Goal: Transaction & Acquisition: Purchase product/service

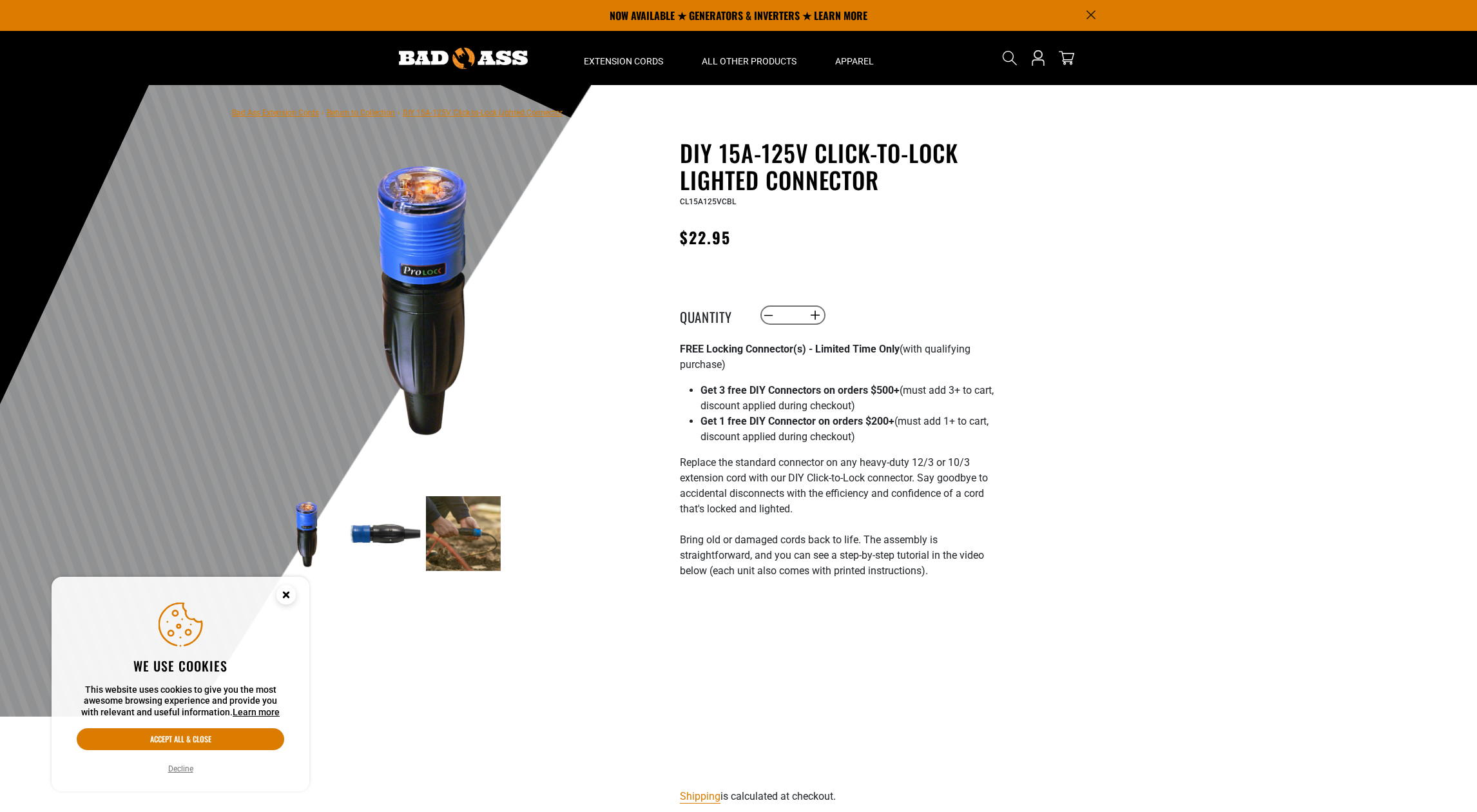
click at [446, 528] on img at bounding box center [464, 534] width 75 height 75
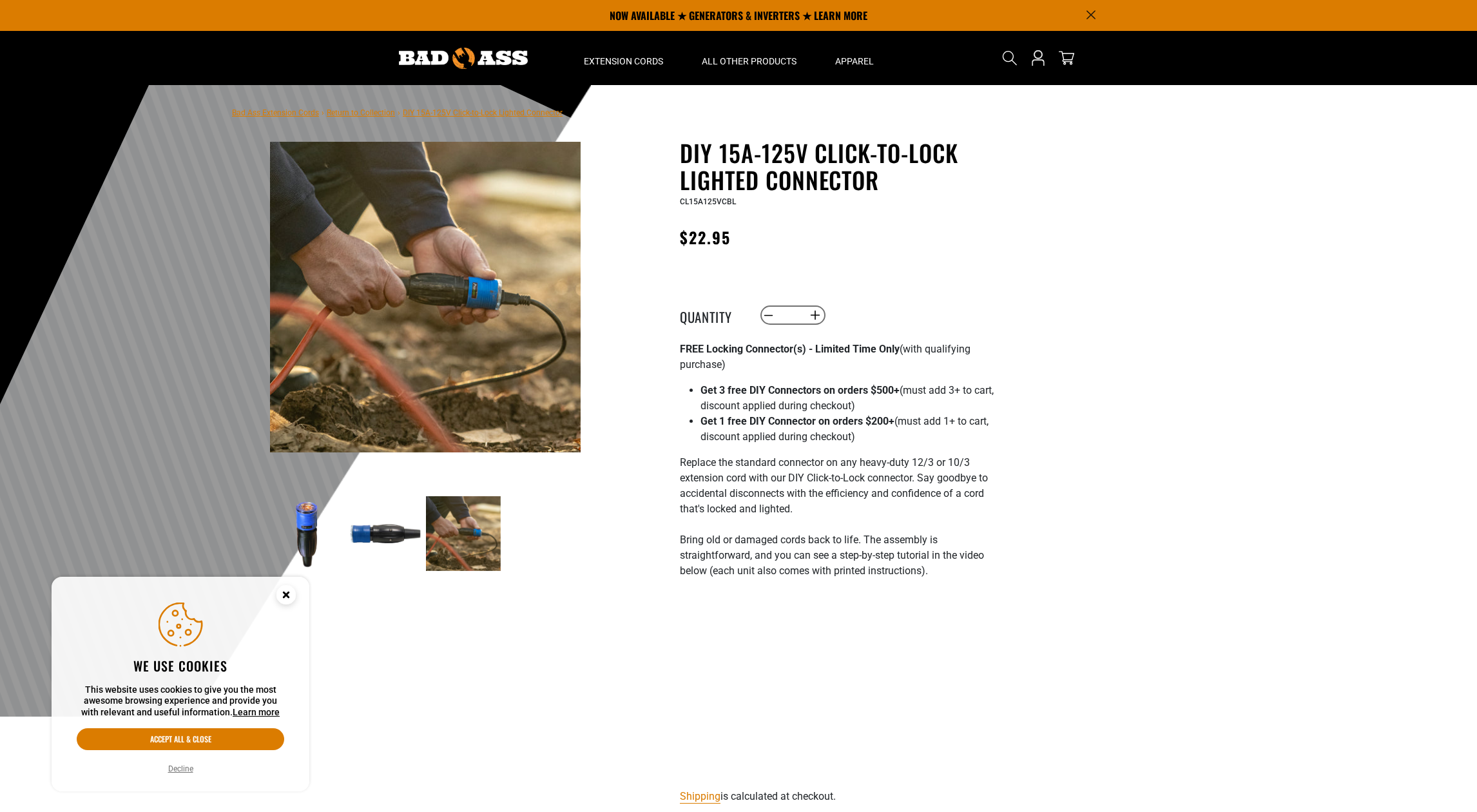
click at [370, 534] on img at bounding box center [385, 534] width 75 height 75
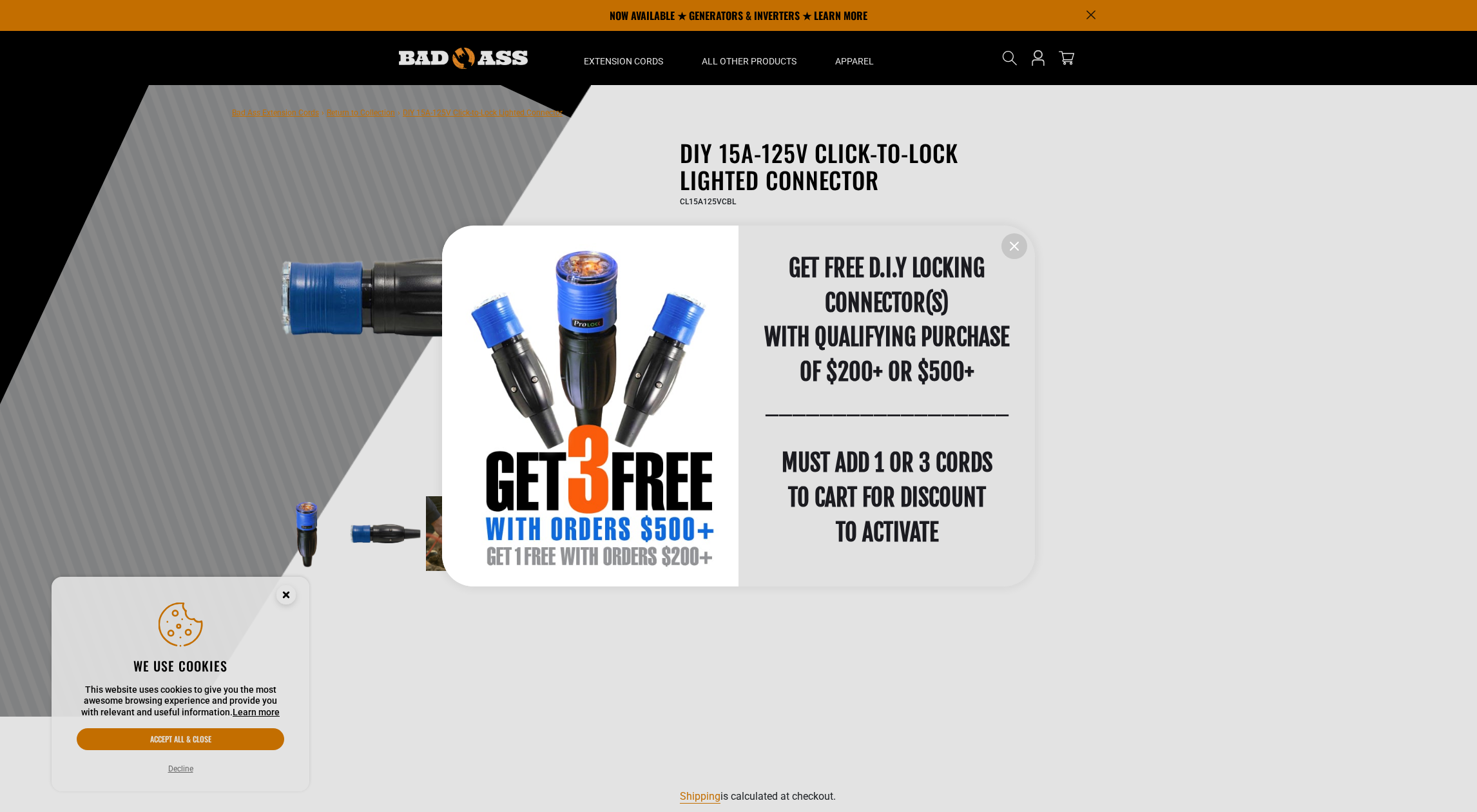
click at [1011, 241] on icon "information" at bounding box center [1014, 246] width 16 height 16
click at [1013, 249] on icon "information" at bounding box center [1014, 246] width 16 height 16
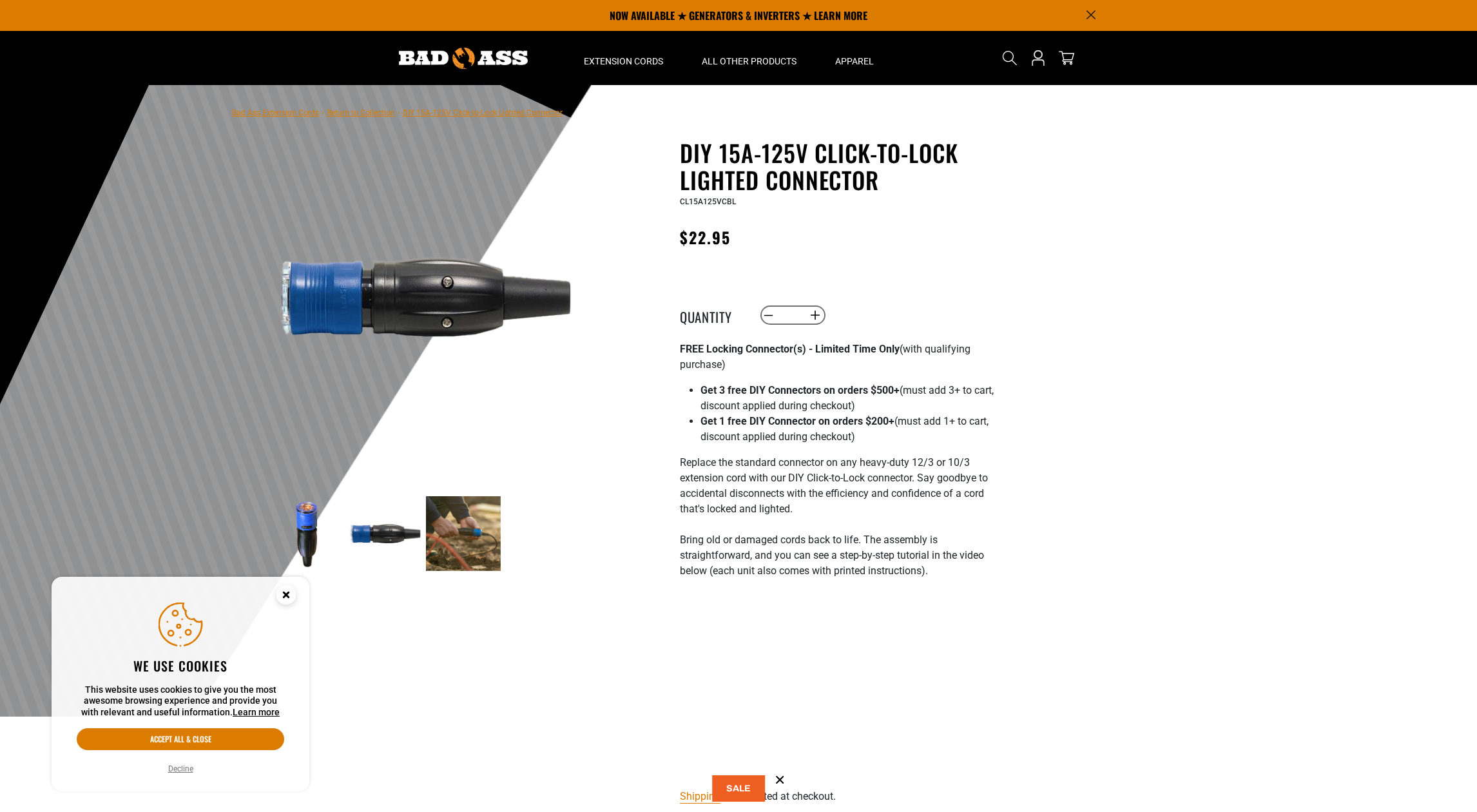
click at [602, 395] on main-product-gallery "2 of 3 Previous Next 1" at bounding box center [424, 389] width 367 height 499
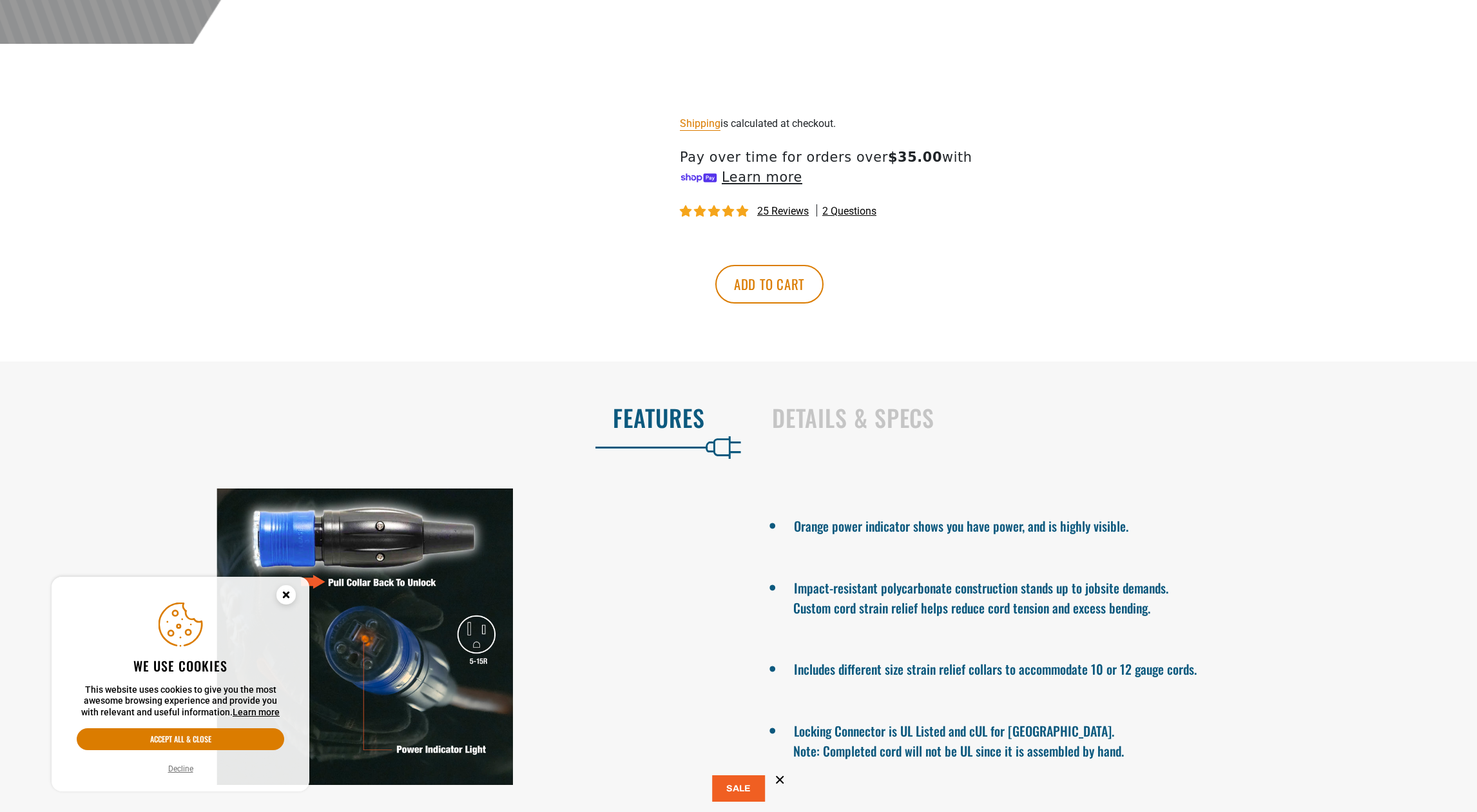
scroll to position [679, 0]
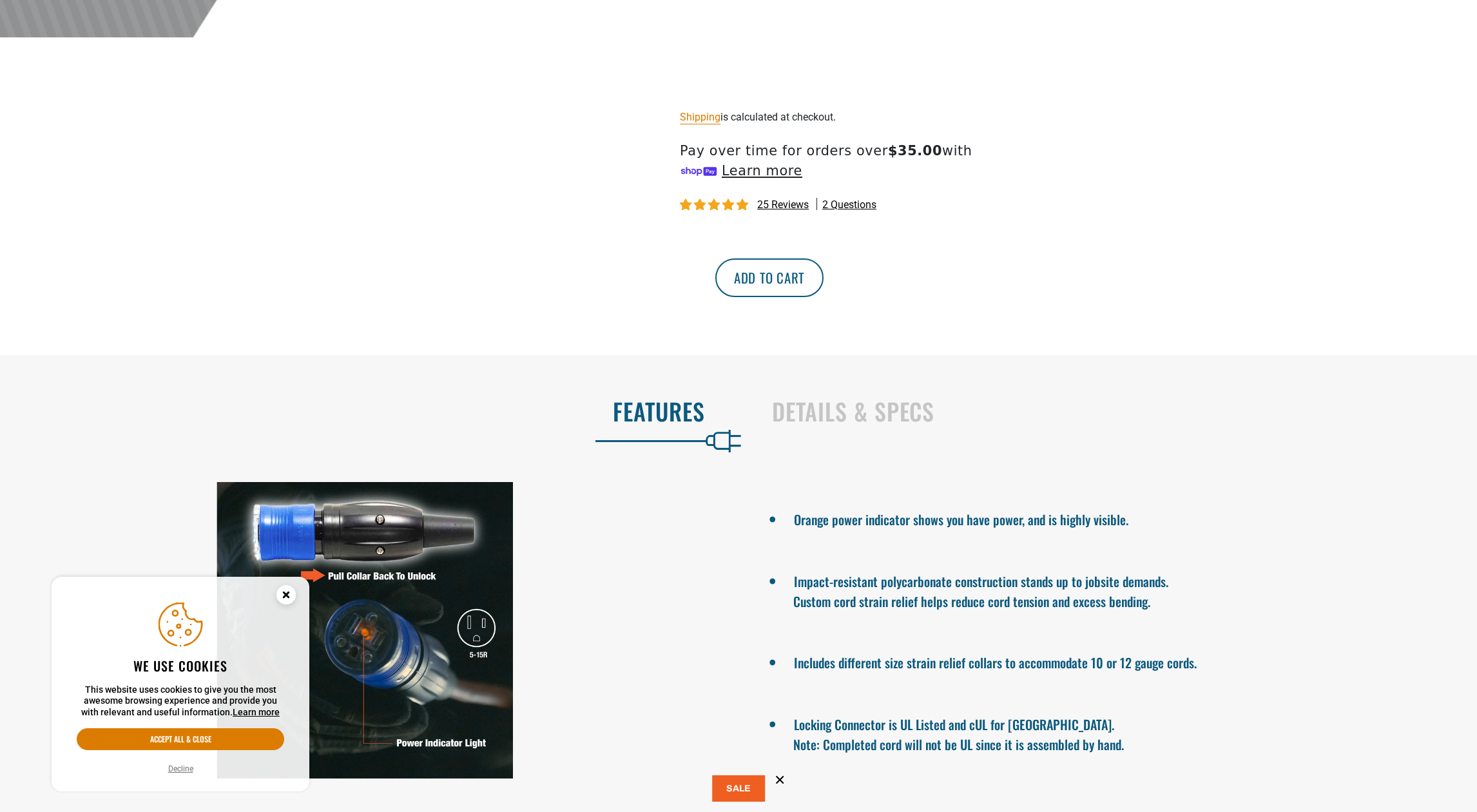
click at [824, 278] on button "Add to cart" at bounding box center [769, 277] width 108 height 38
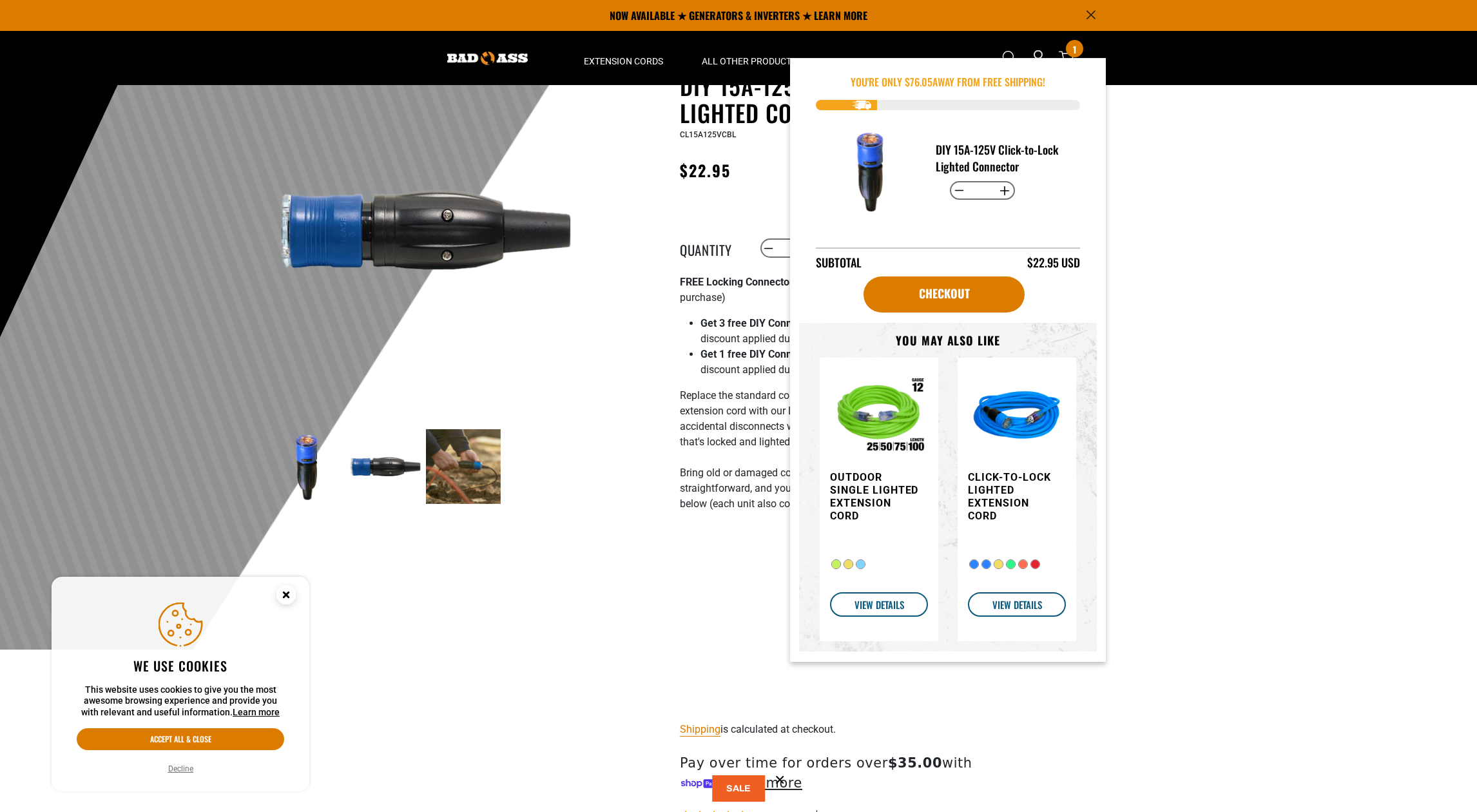
scroll to position [40, 0]
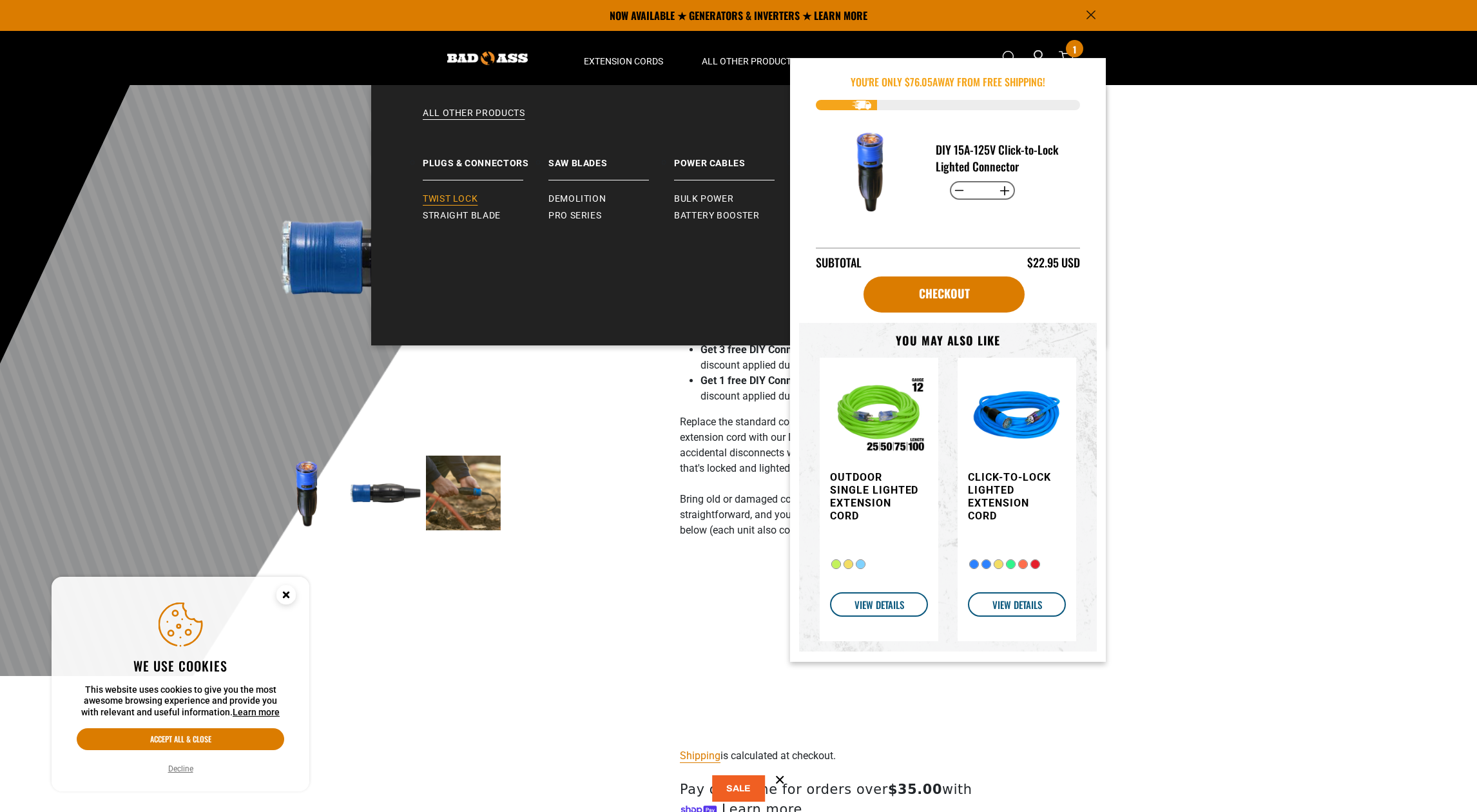
click at [462, 195] on span "Twist Lock" at bounding box center [450, 199] width 55 height 11
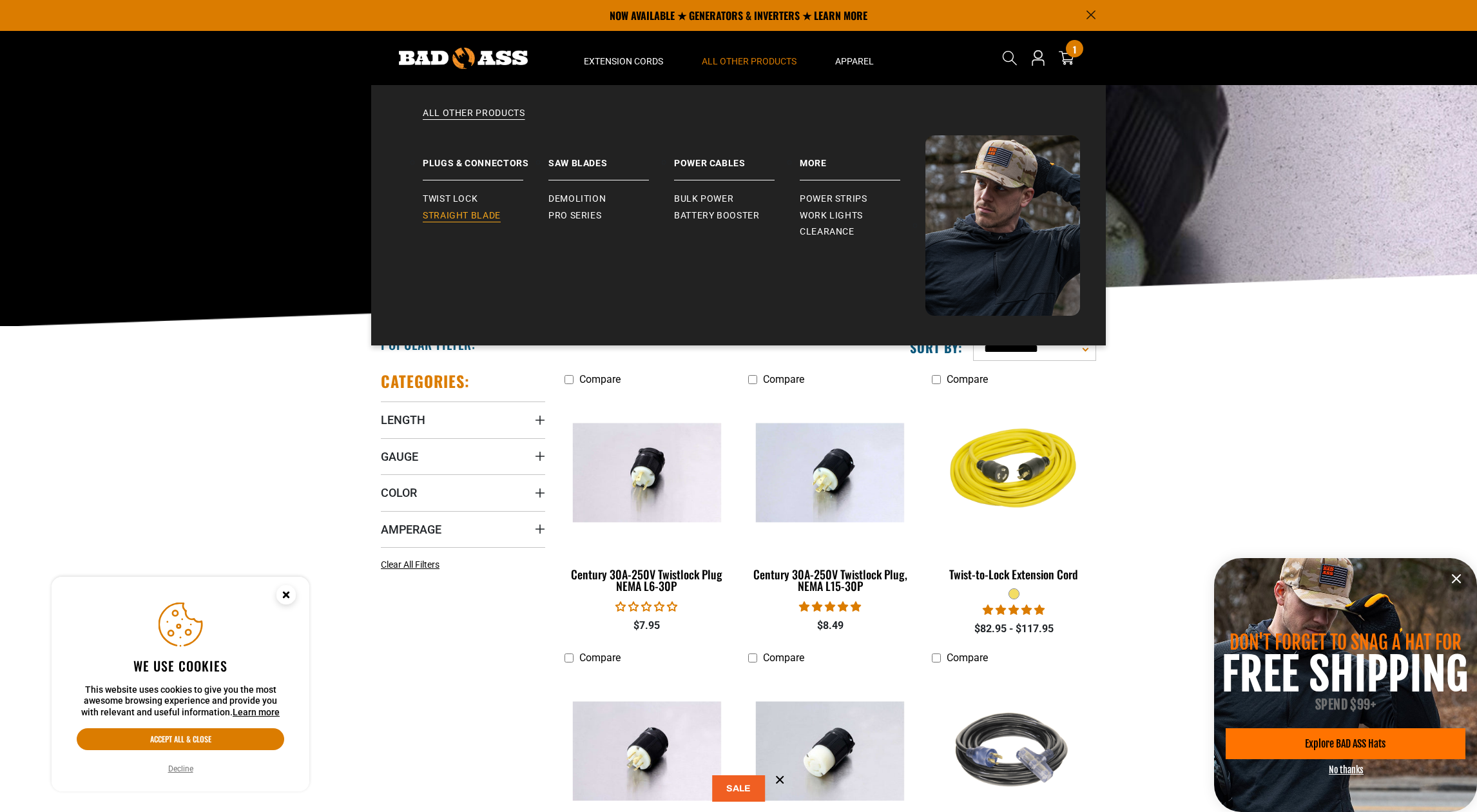
click at [491, 216] on span "Straight Blade" at bounding box center [461, 216] width 78 height 11
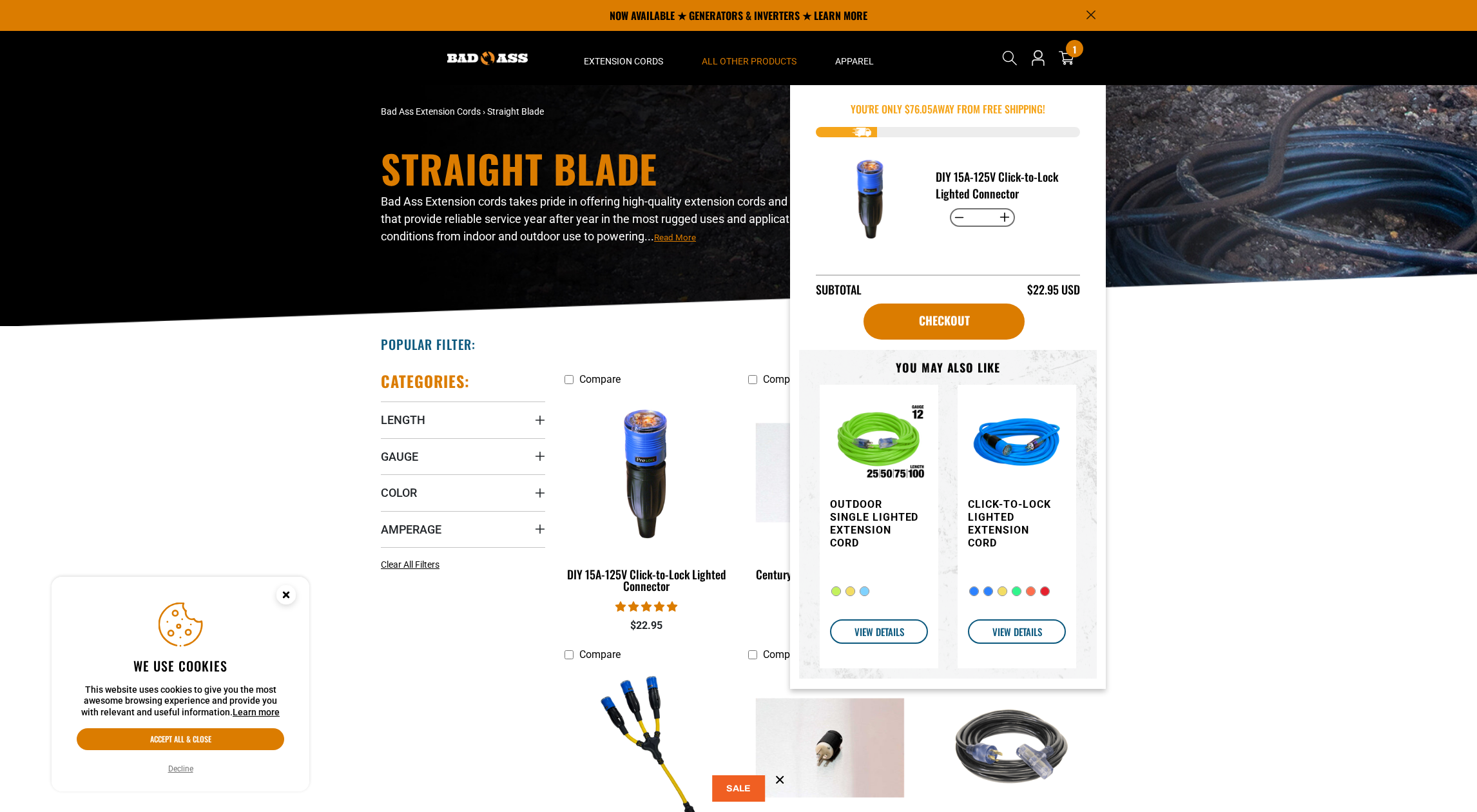
click at [1067, 55] on icon at bounding box center [1067, 58] width 16 height 16
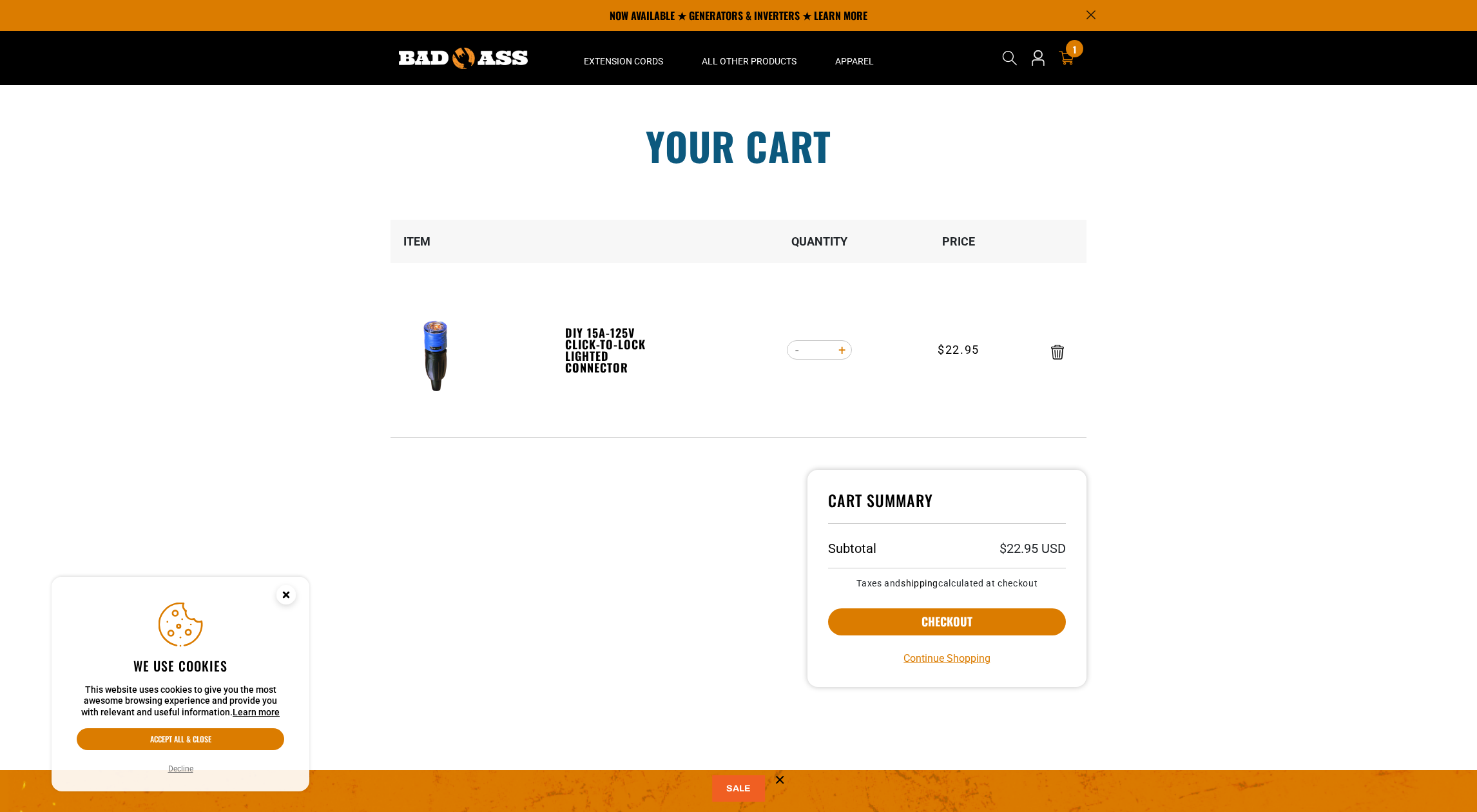
click at [844, 350] on button "Increase quantity for DIY 15A-125V Click-to-Lock Lighted Connector" at bounding box center [841, 349] width 20 height 21
type input "*"
click at [844, 350] on button "Increase quantity for DIY 15A-125V Click-to-Lock Lighted Connector" at bounding box center [841, 349] width 20 height 21
type input "*"
click at [895, 619] on button "Checkout" at bounding box center [947, 621] width 237 height 27
